Goal: Information Seeking & Learning: Learn about a topic

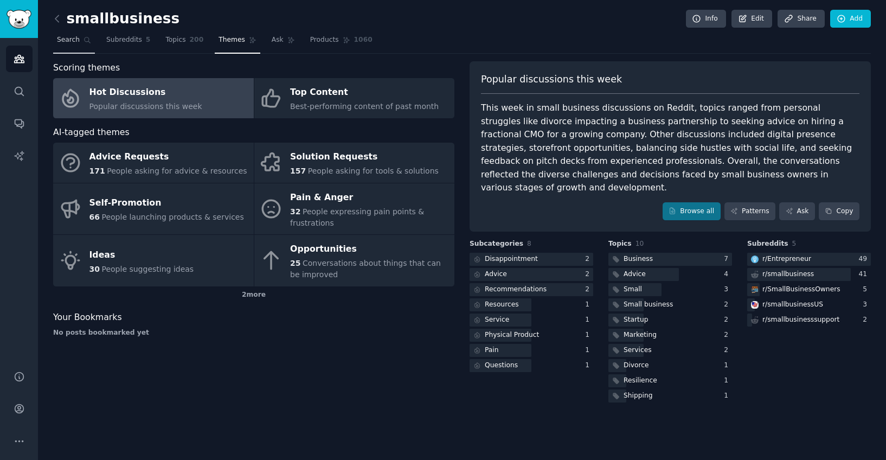
click at [62, 46] on link "Search" at bounding box center [74, 42] width 42 height 22
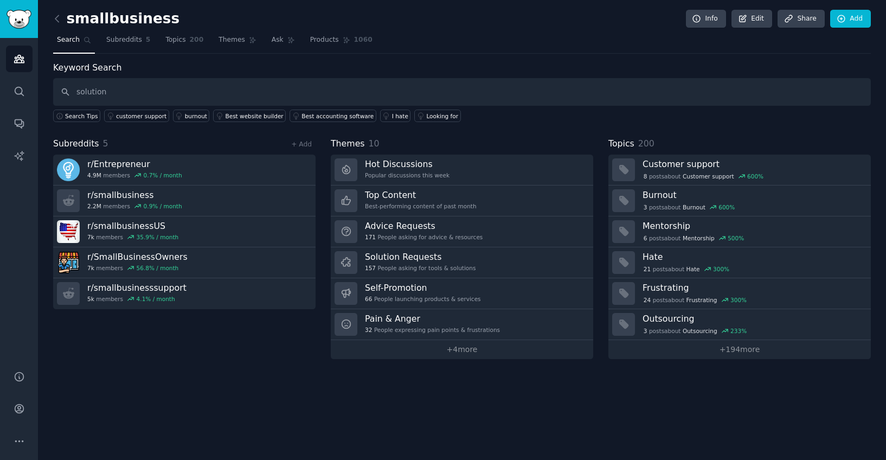
type input "solution"
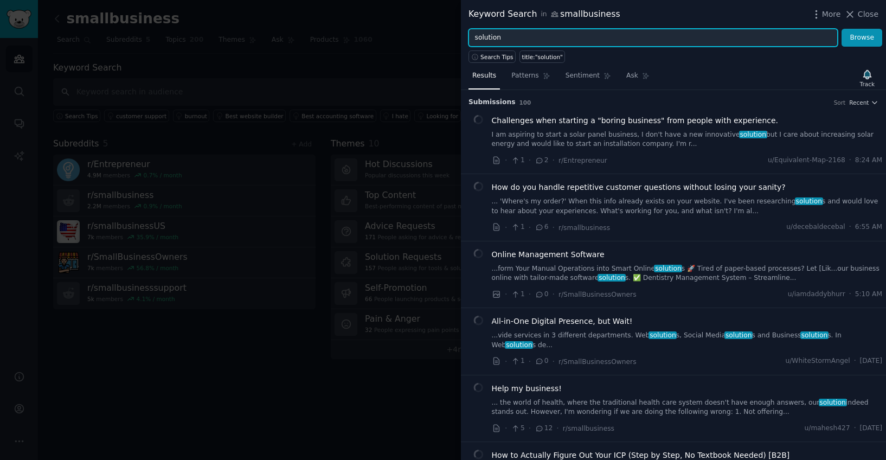
click at [561, 44] on input "solution" at bounding box center [653, 38] width 369 height 18
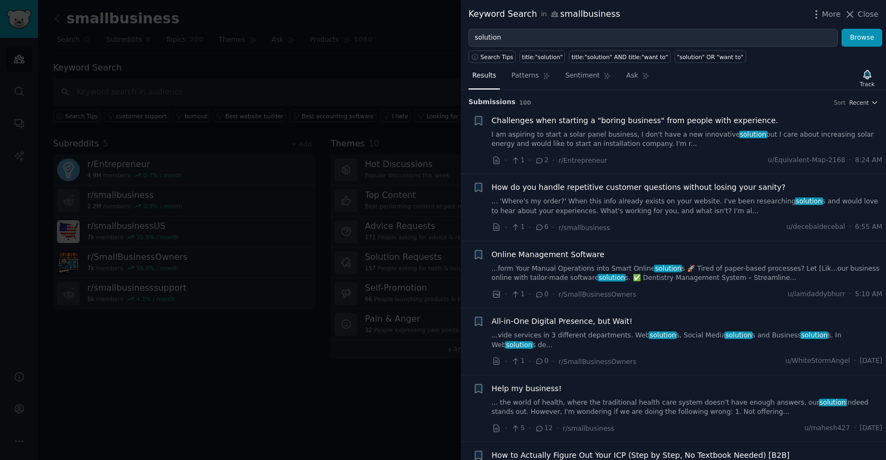
click at [701, 120] on span "Challenges when starting a "boring business" from people with experience." at bounding box center [635, 120] width 287 height 11
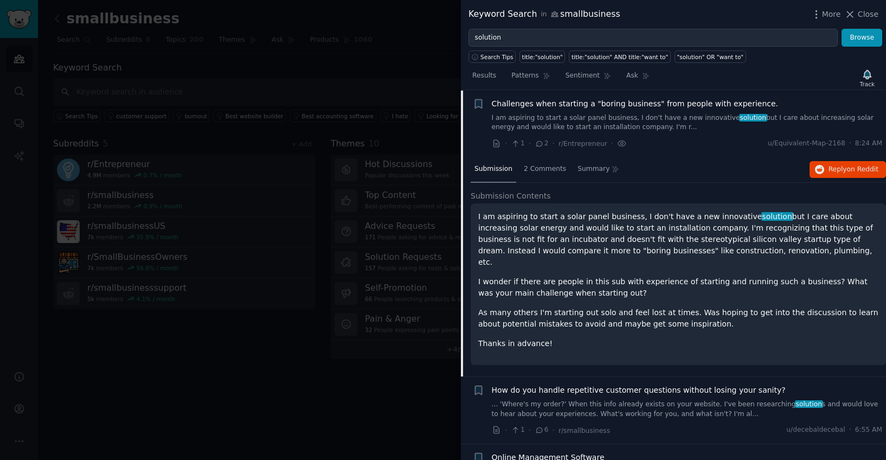
scroll to position [17, 0]
click at [539, 171] on span "2 Comments" at bounding box center [545, 169] width 42 height 10
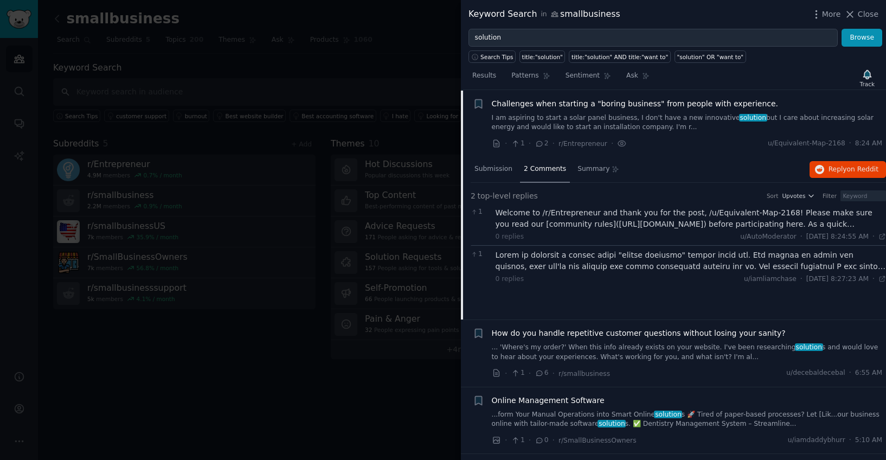
click at [592, 256] on div at bounding box center [691, 260] width 391 height 23
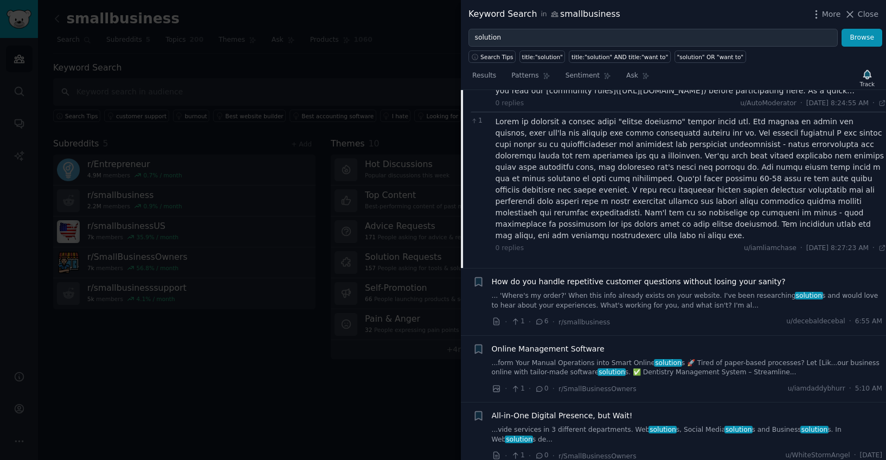
scroll to position [200, 0]
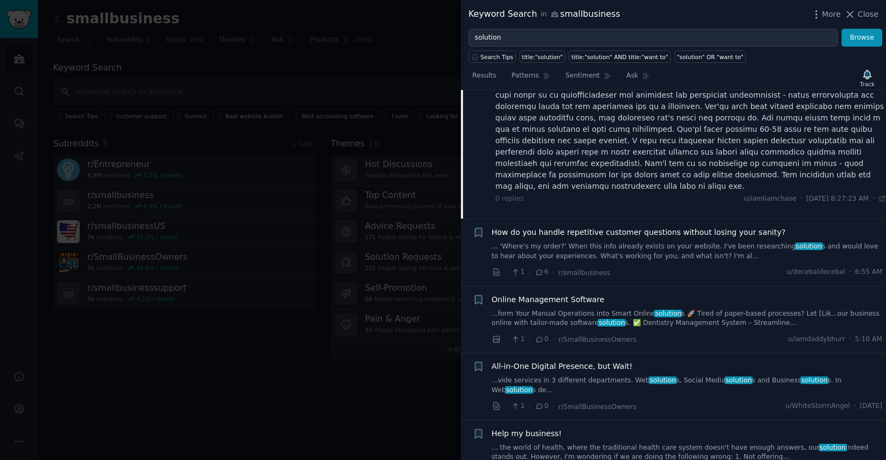
click at [611, 227] on span "How do you handle repetitive customer questions without losing your sanity?" at bounding box center [639, 232] width 294 height 11
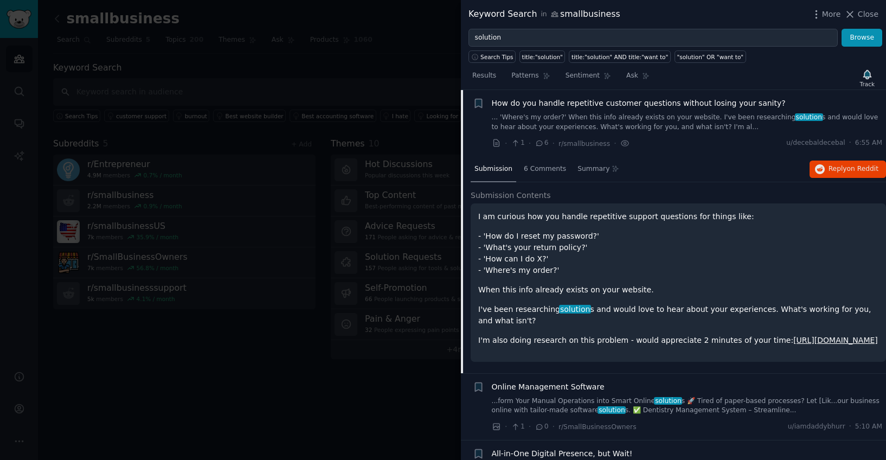
scroll to position [84, 0]
click at [648, 318] on p "I've been researching solution s and would love to hear about your experiences.…" at bounding box center [678, 315] width 400 height 23
click at [552, 167] on span "6 Comments" at bounding box center [545, 169] width 42 height 10
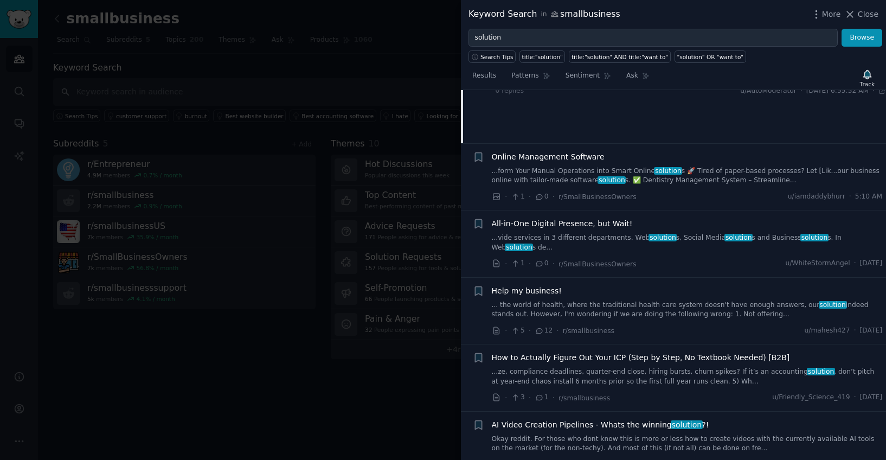
scroll to position [273, 0]
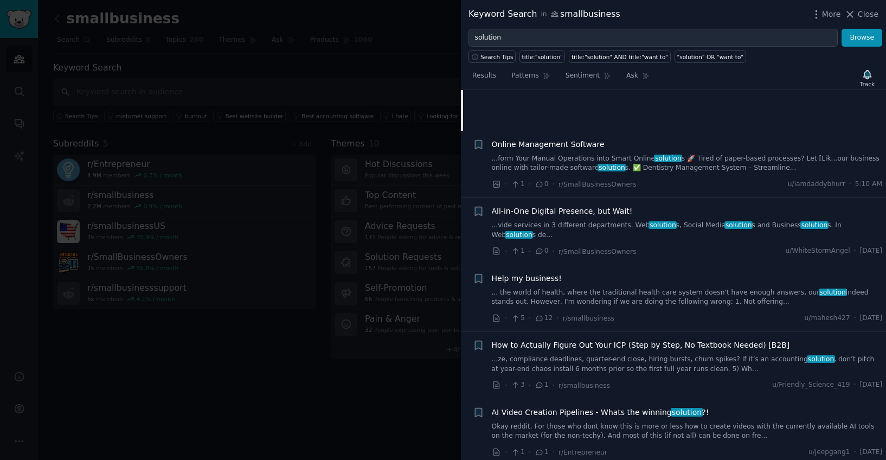
click at [571, 143] on span "Online Management Software" at bounding box center [548, 144] width 113 height 11
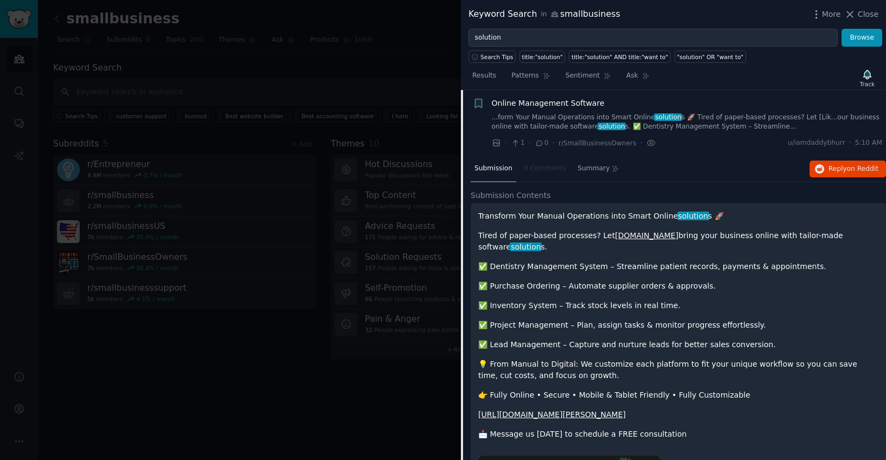
scroll to position [151, 0]
click at [728, 238] on p "Tired of paper-based processes? Let [DOMAIN_NAME] bring your business online wi…" at bounding box center [678, 241] width 400 height 23
click at [864, 12] on span "Close" at bounding box center [868, 14] width 21 height 11
